Goal: Information Seeking & Learning: Learn about a topic

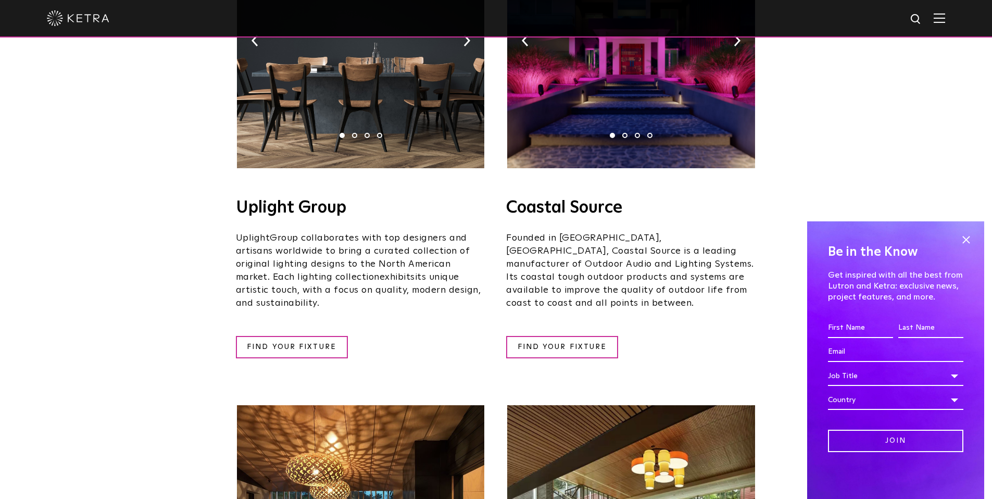
scroll to position [521, 0]
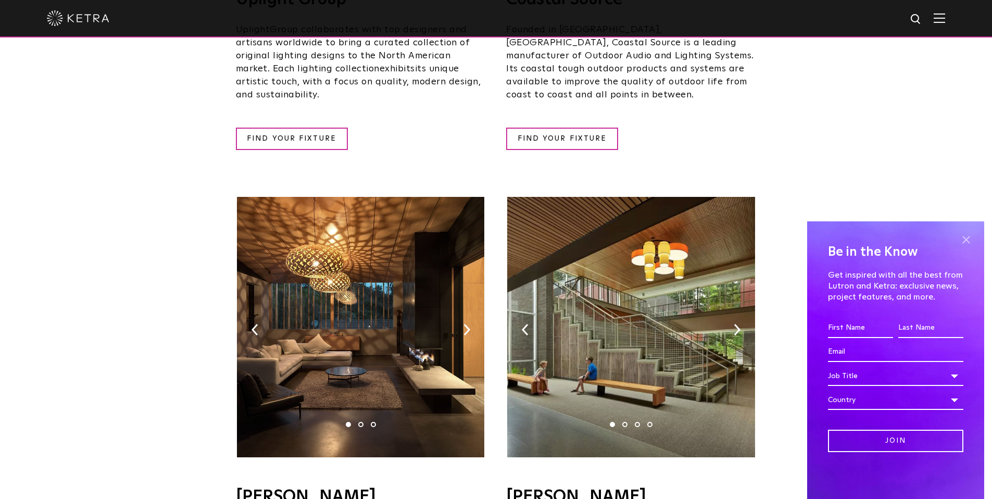
click at [965, 236] on span at bounding box center [966, 240] width 16 height 16
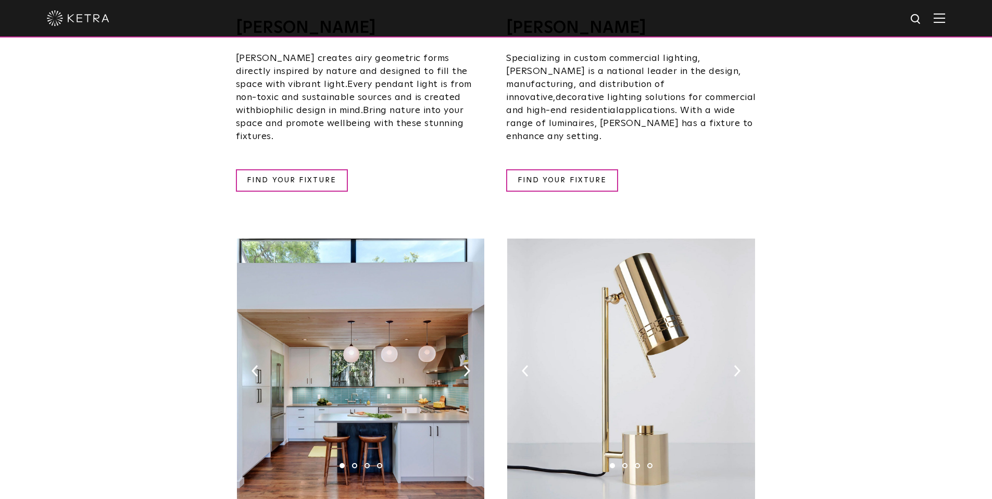
scroll to position [1198, 0]
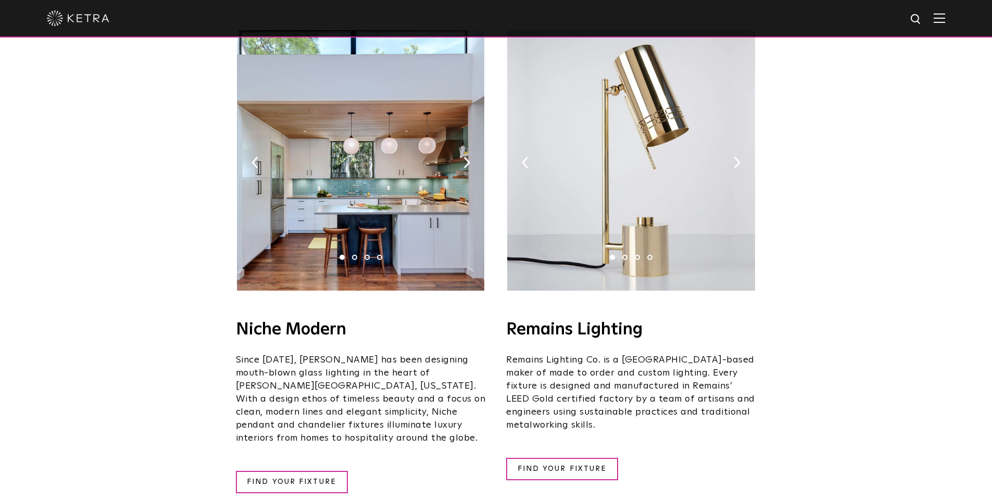
click at [945, 23] on span at bounding box center [939, 18] width 11 height 10
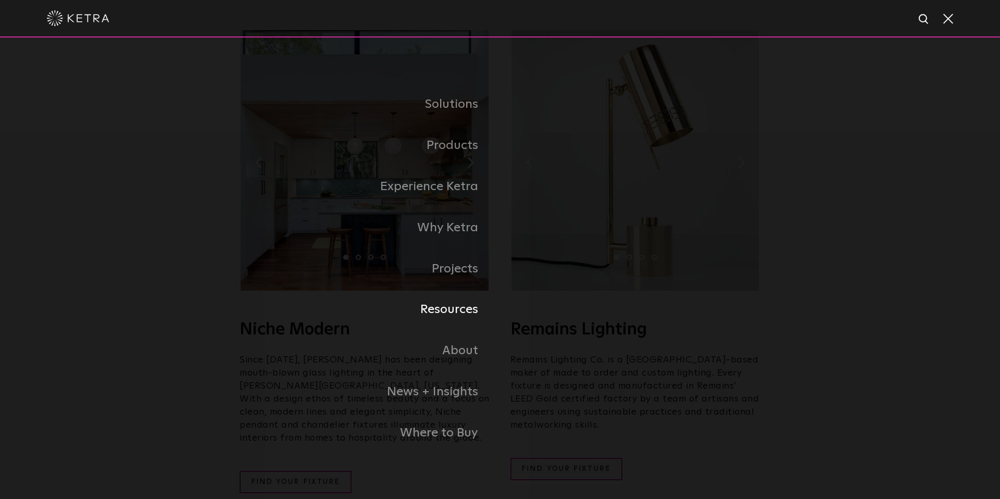
click at [455, 313] on link "Resources" at bounding box center [370, 309] width 260 height 41
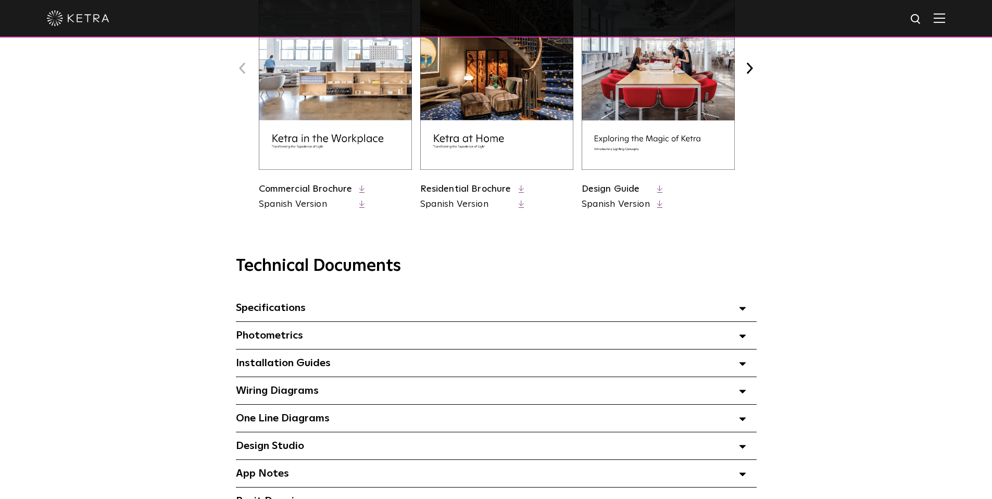
scroll to position [677, 0]
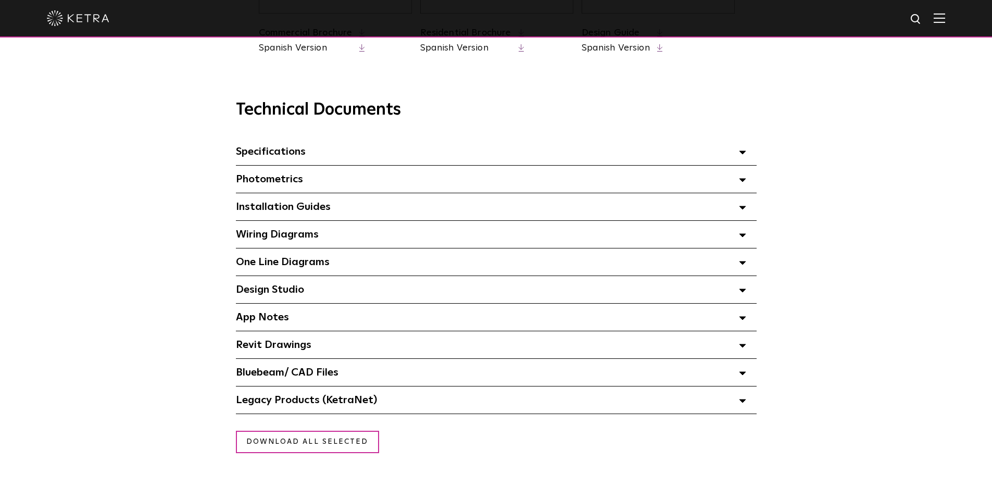
click at [276, 292] on span "Design Studio Select checkboxes to use the bulk download option below" at bounding box center [270, 289] width 68 height 10
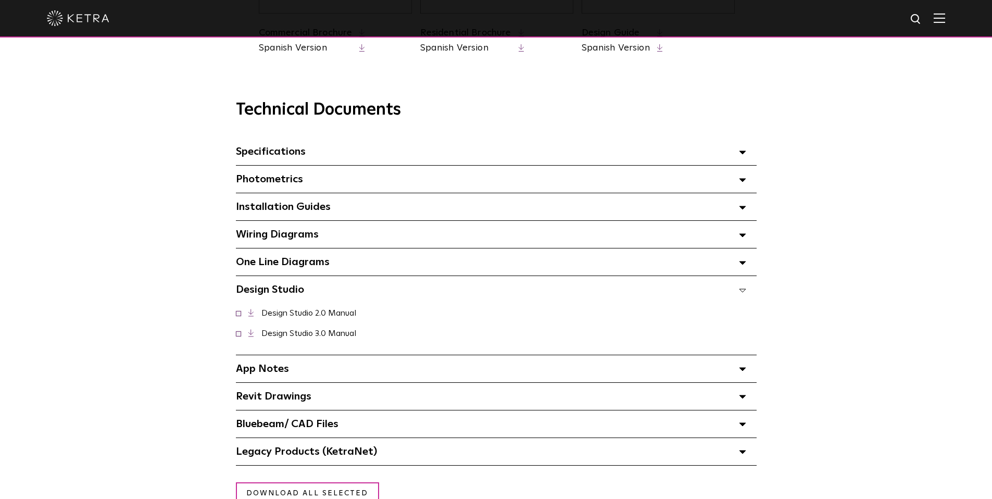
click at [276, 292] on span "Design Studio Select checkboxes to use the bulk download option below" at bounding box center [270, 289] width 68 height 10
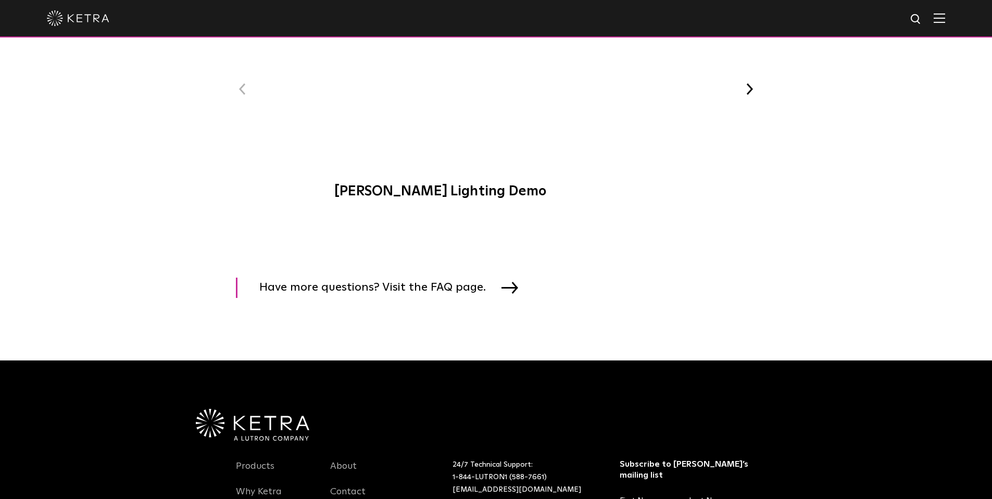
scroll to position [1607, 0]
